Goal: Transaction & Acquisition: Purchase product/service

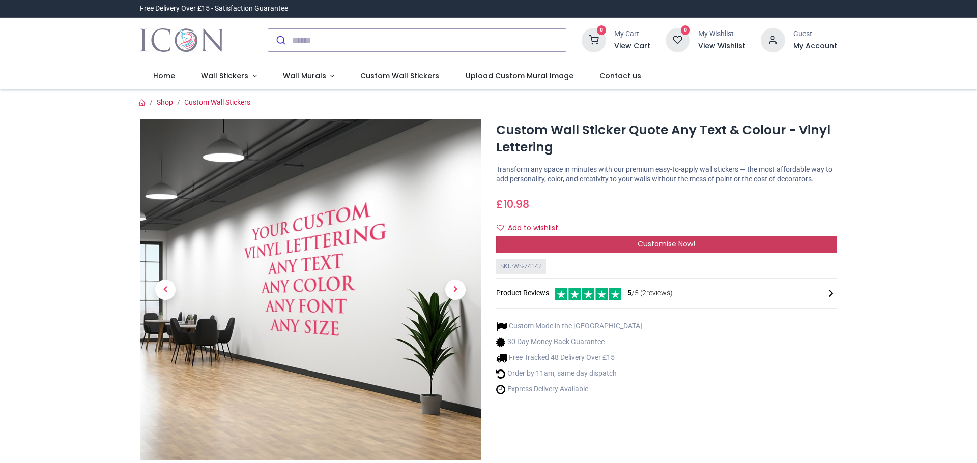
click at [613, 243] on div "Customise Now!" at bounding box center [666, 244] width 341 height 17
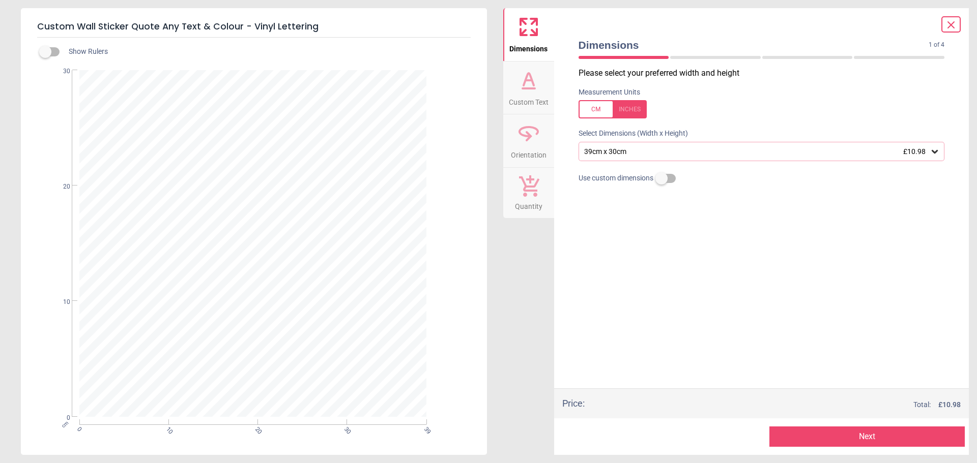
click at [666, 152] on div "39cm x 30cm £10.98" at bounding box center [756, 151] width 347 height 9
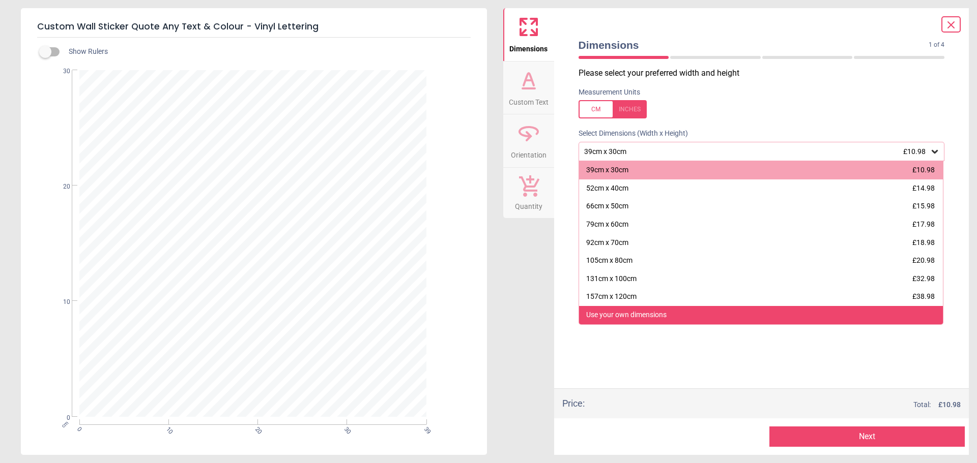
click at [656, 312] on div "Use your own dimensions" at bounding box center [626, 315] width 80 height 10
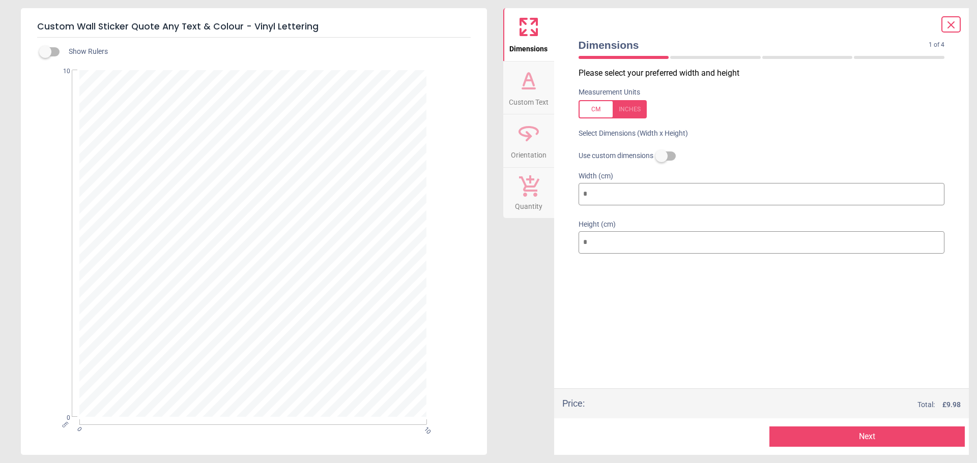
drag, startPoint x: 627, startPoint y: 191, endPoint x: 454, endPoint y: 190, distance: 172.9
click at [470, 190] on div "Custom Wall Sticker Quote Any Text & Colour - Vinyl Lettering Show Rulers New P…" at bounding box center [488, 231] width 977 height 463
type input "**"
type input "*"
click at [703, 306] on div "Please select your preferred width and height Measurement Units Select Dimensio…" at bounding box center [761, 228] width 382 height 321
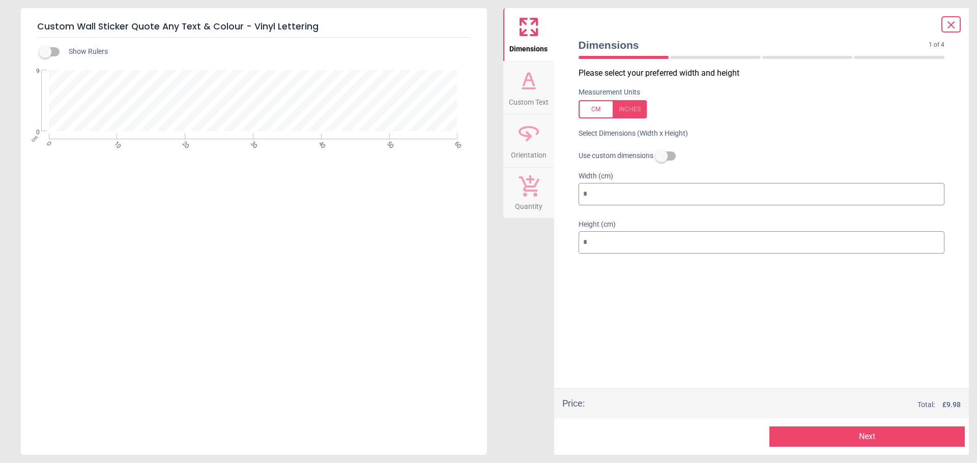
drag, startPoint x: 864, startPoint y: 435, endPoint x: 742, endPoint y: 360, distance: 143.8
click at [742, 360] on div "Dimensions 1 of 4 1 of 5 Please select your preferred width and height Measurem…" at bounding box center [761, 231] width 415 height 447
click at [822, 434] on button "Next" at bounding box center [866, 437] width 195 height 20
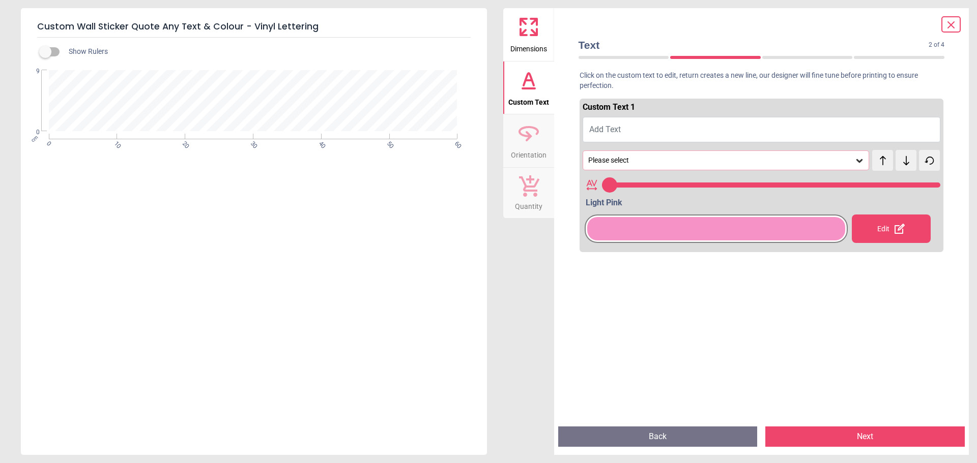
type input "**"
click at [622, 165] on div "Actor" at bounding box center [725, 160] width 287 height 19
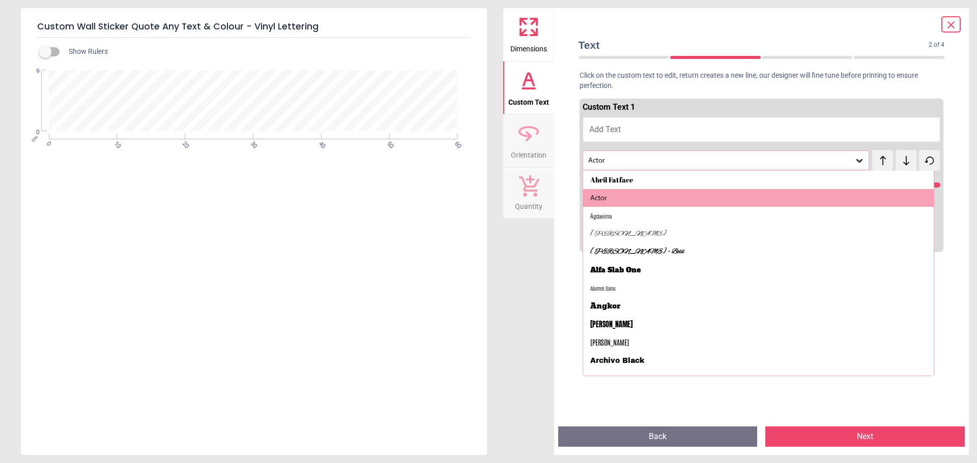
click at [622, 165] on div "Actor" at bounding box center [725, 160] width 287 height 19
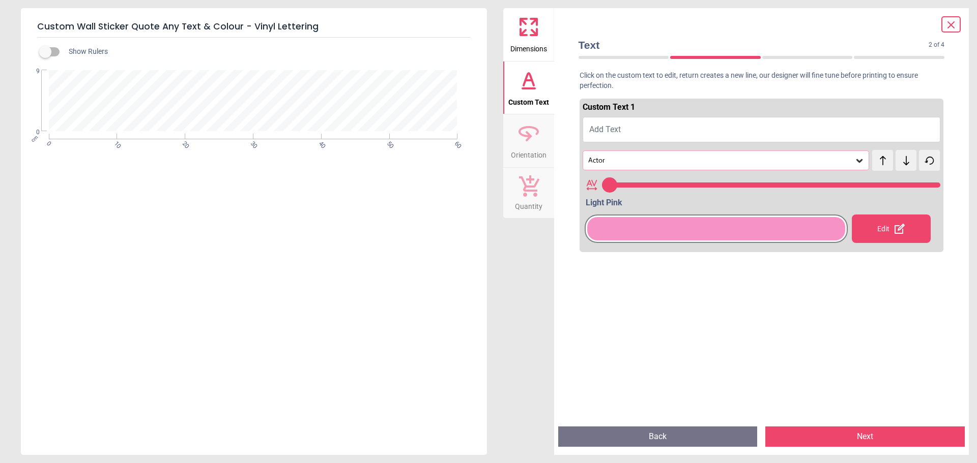
click at [525, 81] on icon at bounding box center [528, 79] width 10 height 12
